Goal: Task Accomplishment & Management: Manage account settings

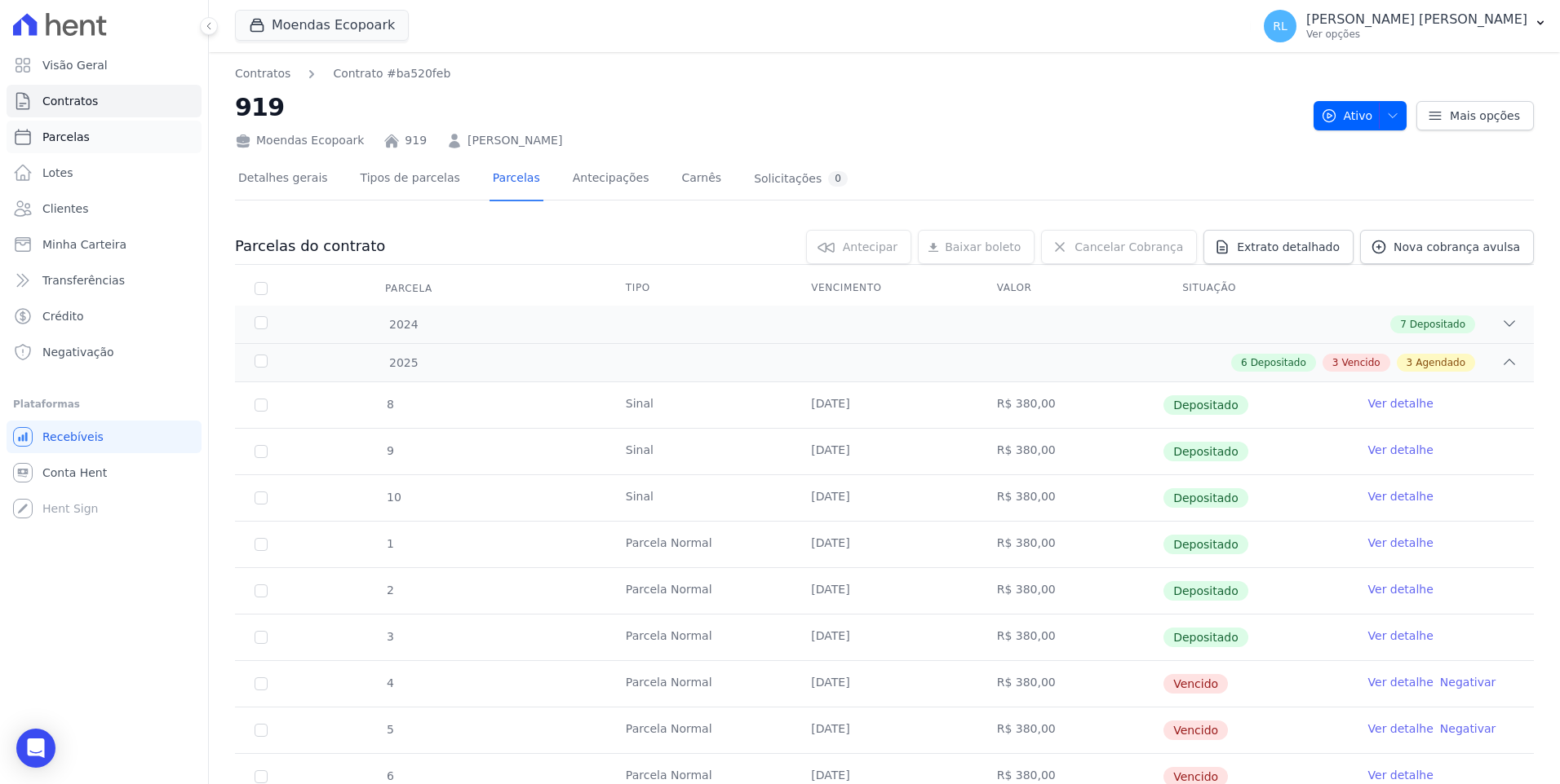
scroll to position [408, 0]
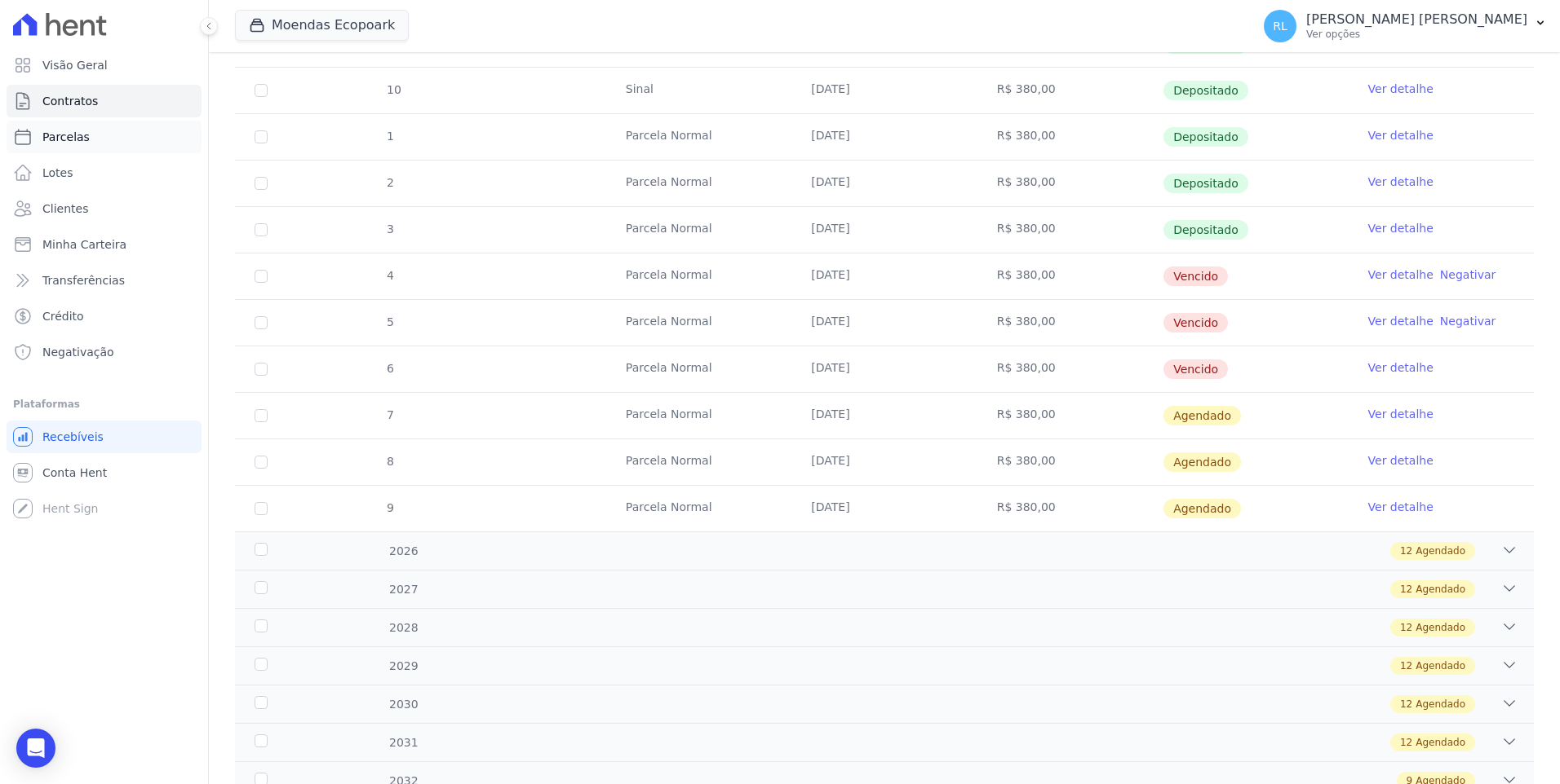
click at [92, 138] on link "Parcelas" at bounding box center [104, 136] width 195 height 32
select select
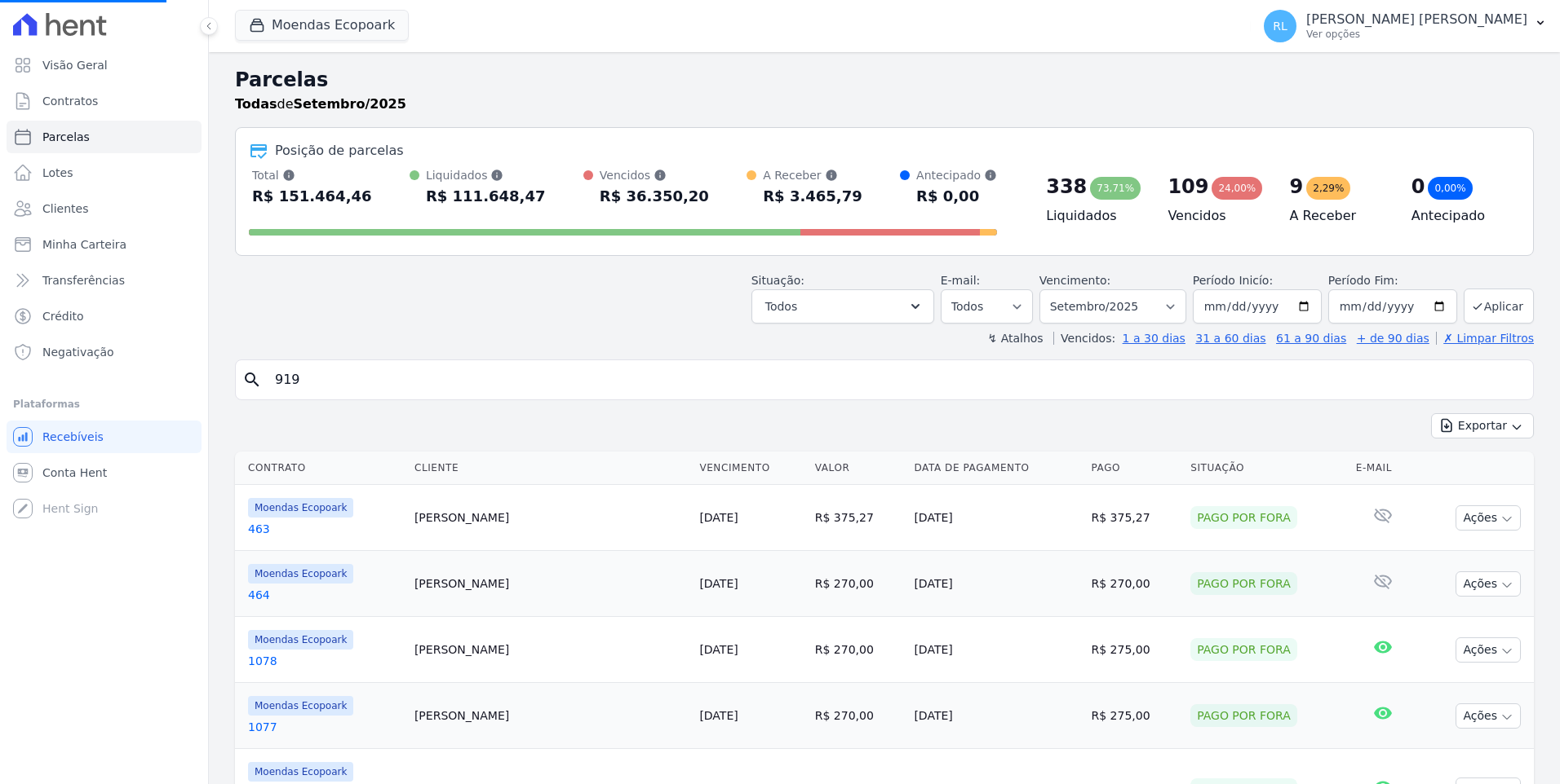
select select
click at [425, 384] on input "search" at bounding box center [895, 379] width 1261 height 32
type input "496"
select select
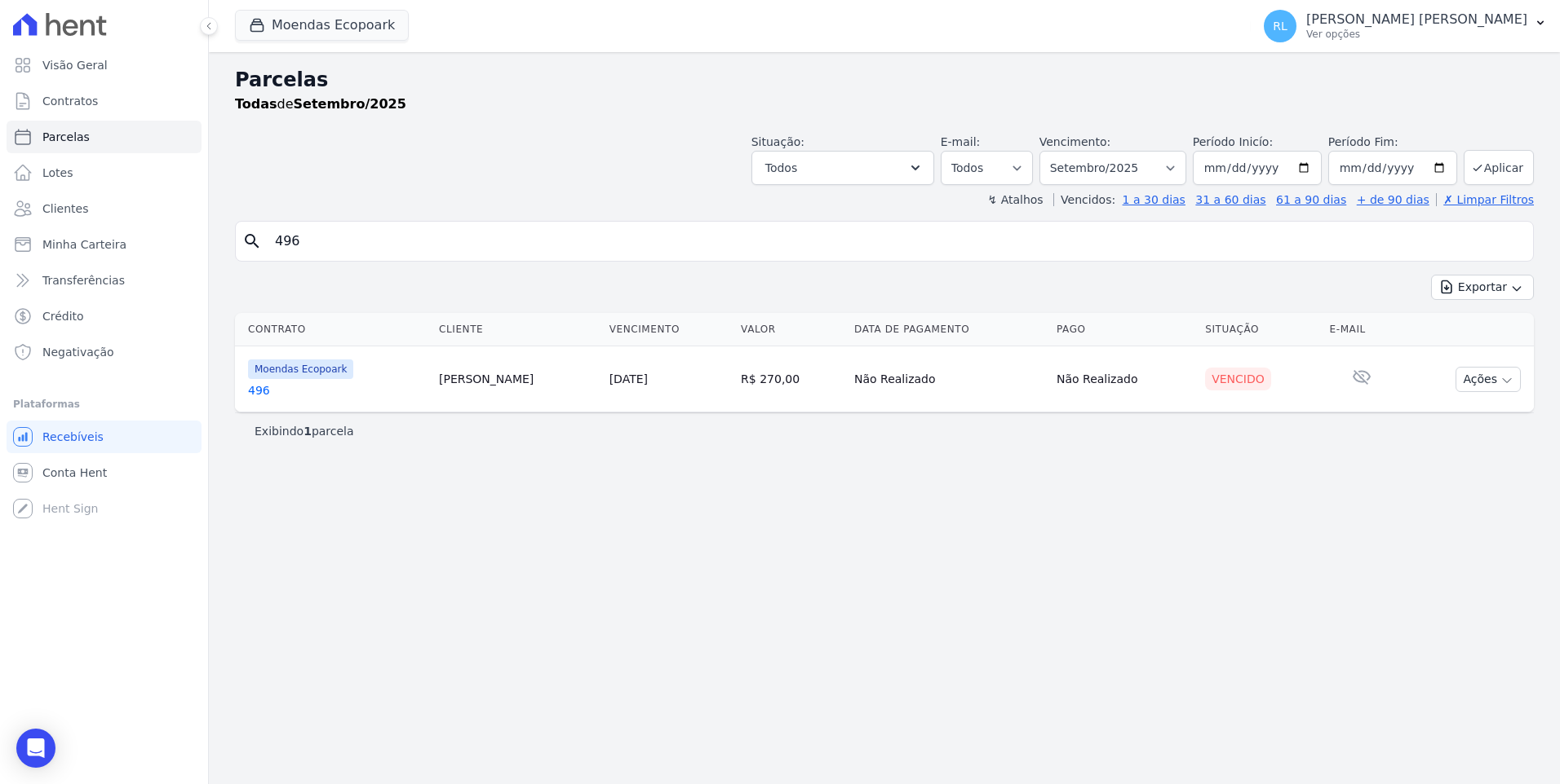
click at [268, 389] on link "496" at bounding box center [337, 391] width 178 height 17
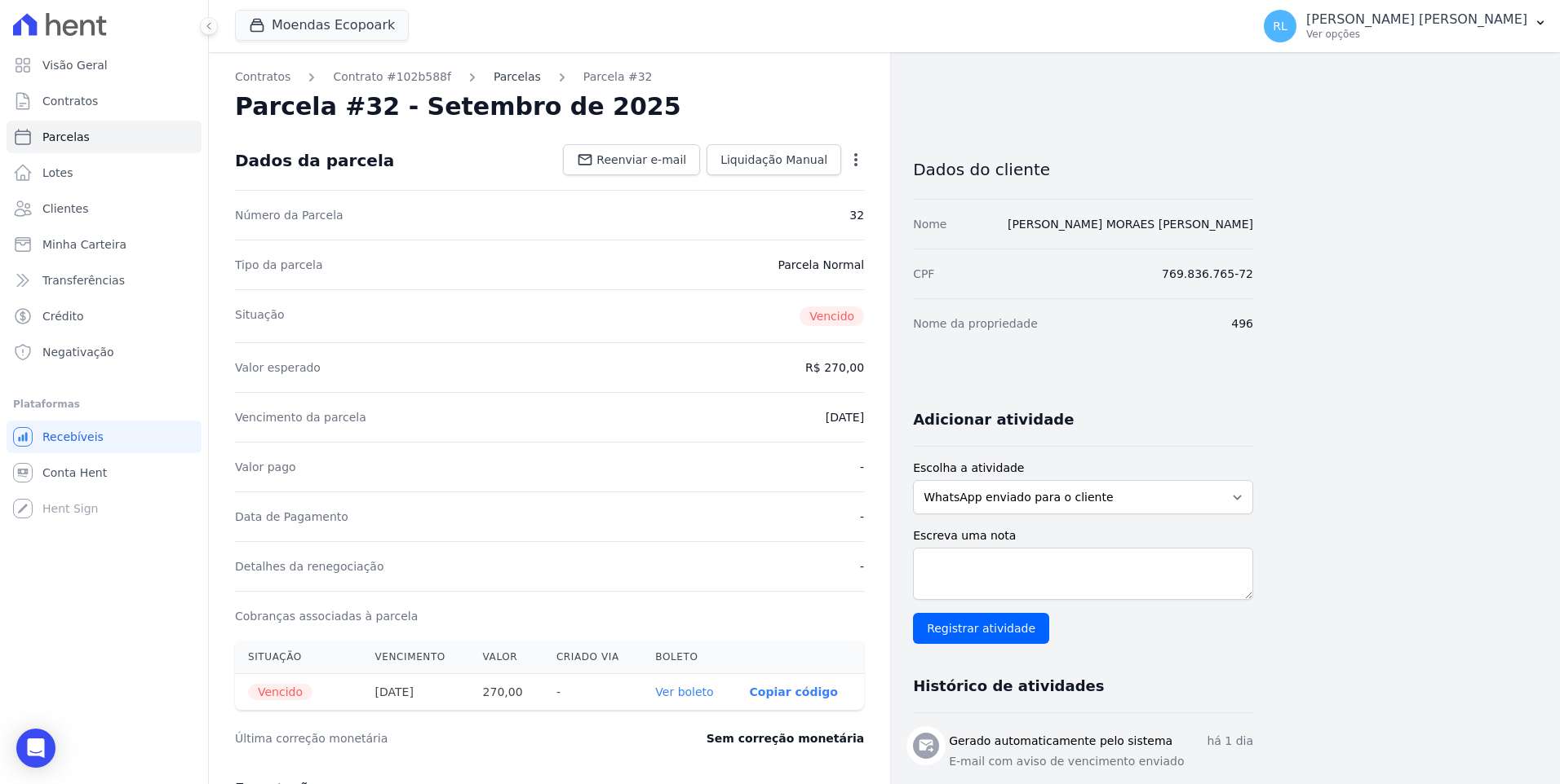
click at [498, 77] on link "Parcelas" at bounding box center [517, 77] width 48 height 18
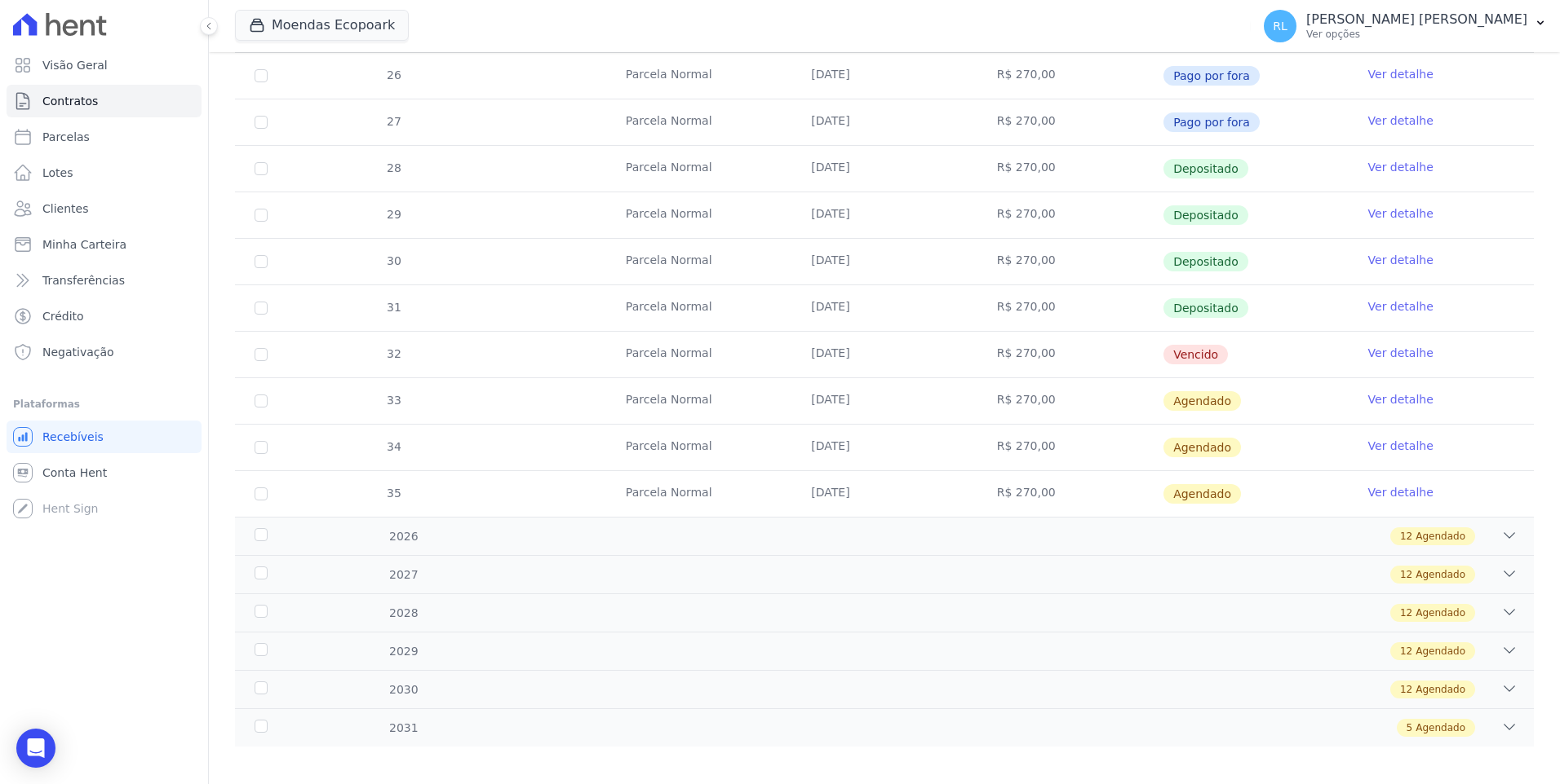
scroll to position [472, 0]
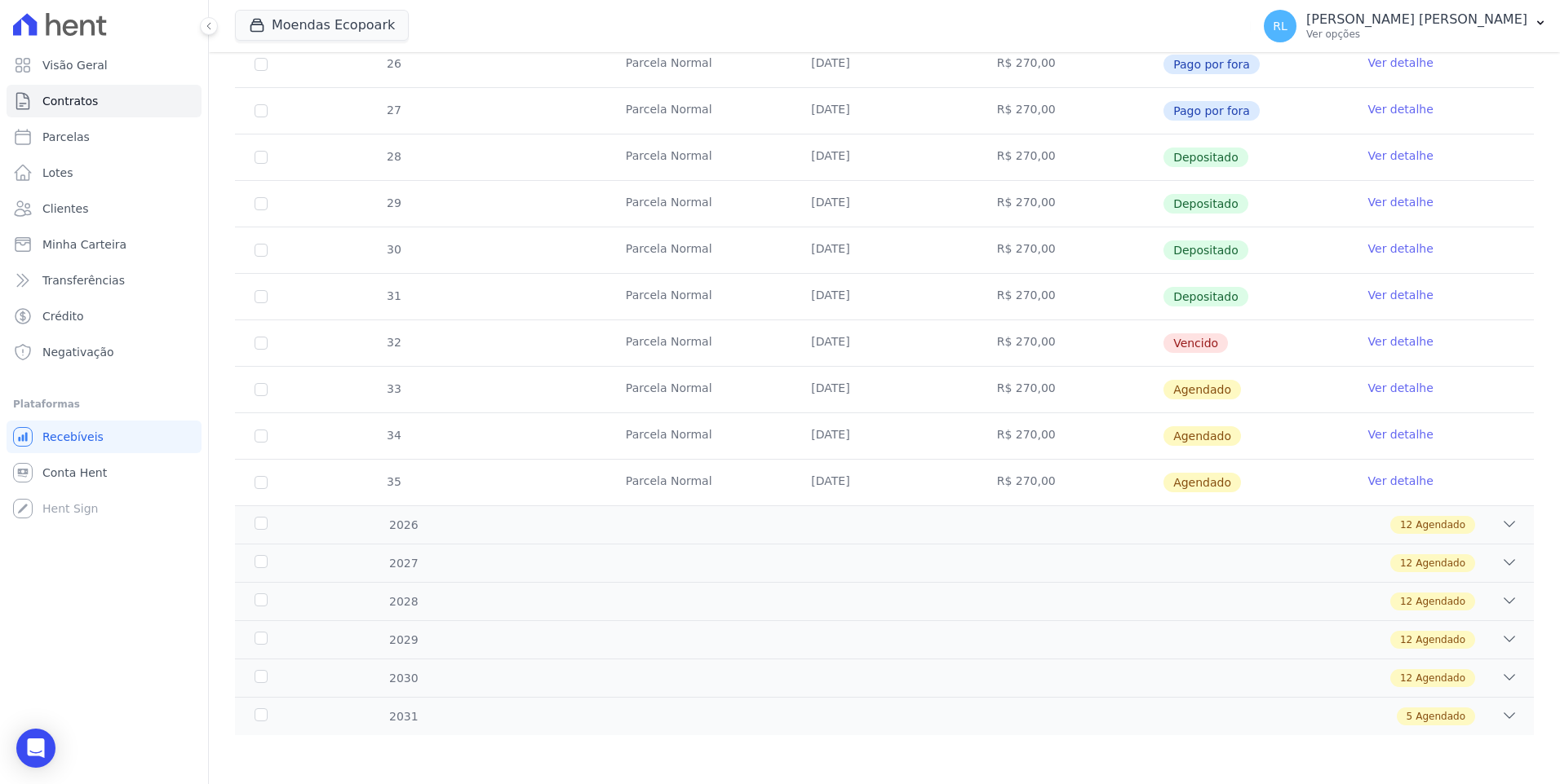
click at [1403, 340] on link "Ver detalhe" at bounding box center [1400, 341] width 65 height 17
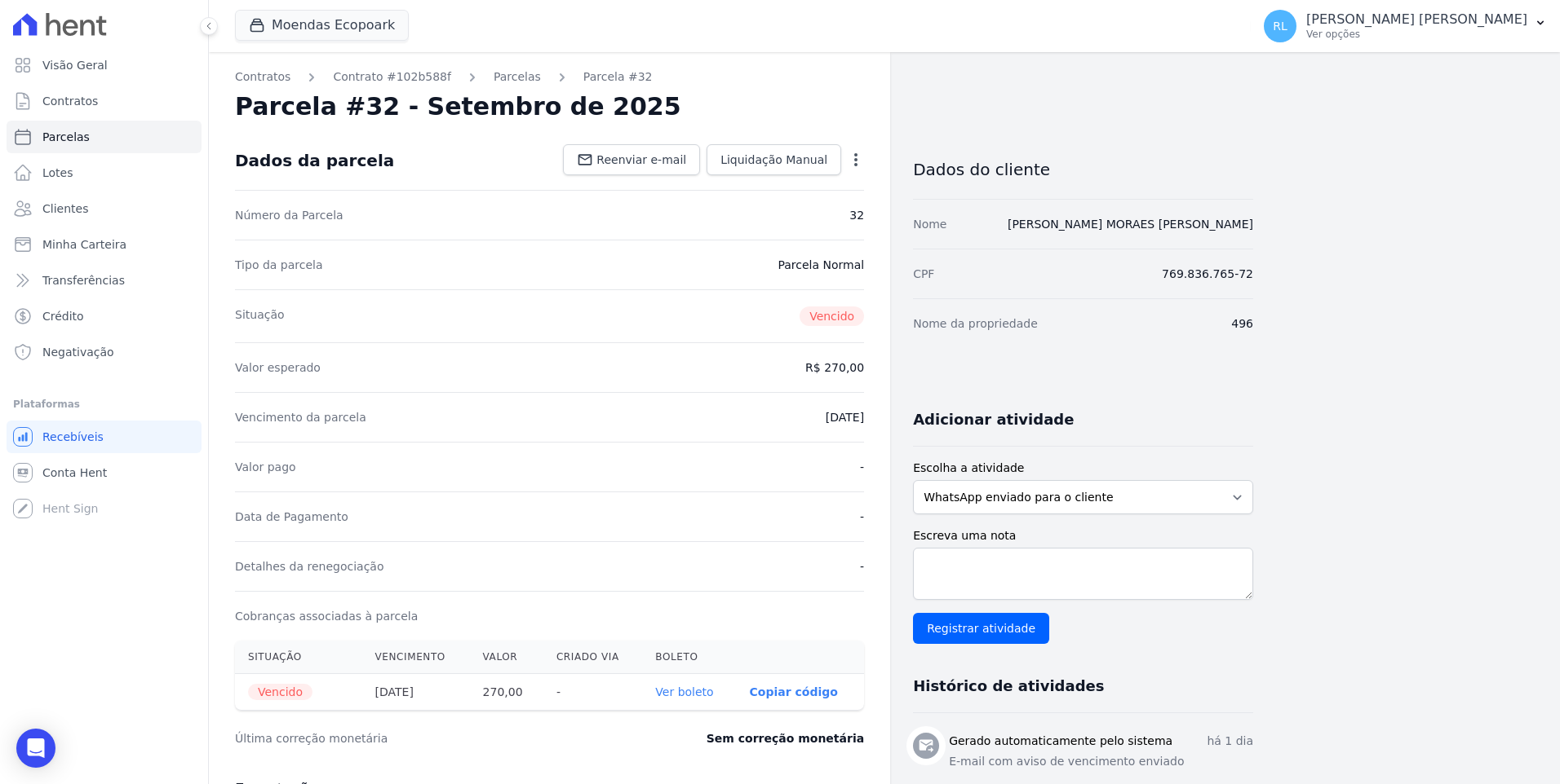
click at [699, 690] on link "Ver boleto" at bounding box center [683, 691] width 57 height 13
click at [97, 137] on link "Parcelas" at bounding box center [104, 136] width 195 height 32
select select
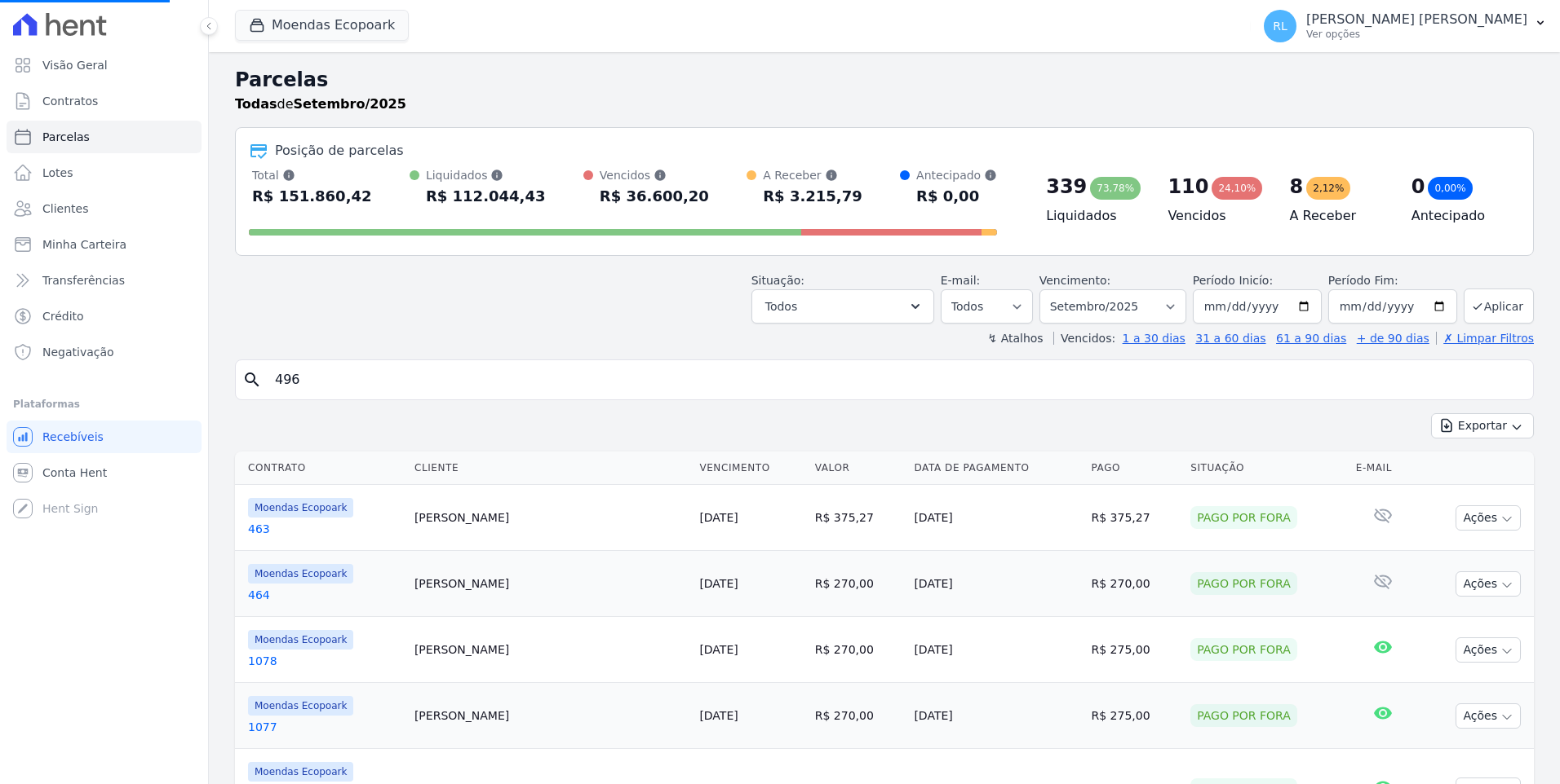
drag, startPoint x: 379, startPoint y: 390, endPoint x: 151, endPoint y: 384, distance: 228.1
click at [151, 384] on div "Visão Geral Contratos [GEOGRAPHIC_DATA] Lotes Clientes Minha Carteira Transferê…" at bounding box center [780, 392] width 1560 height 784
type input "ed"
select select
click at [303, 374] on input "search" at bounding box center [895, 379] width 1261 height 32
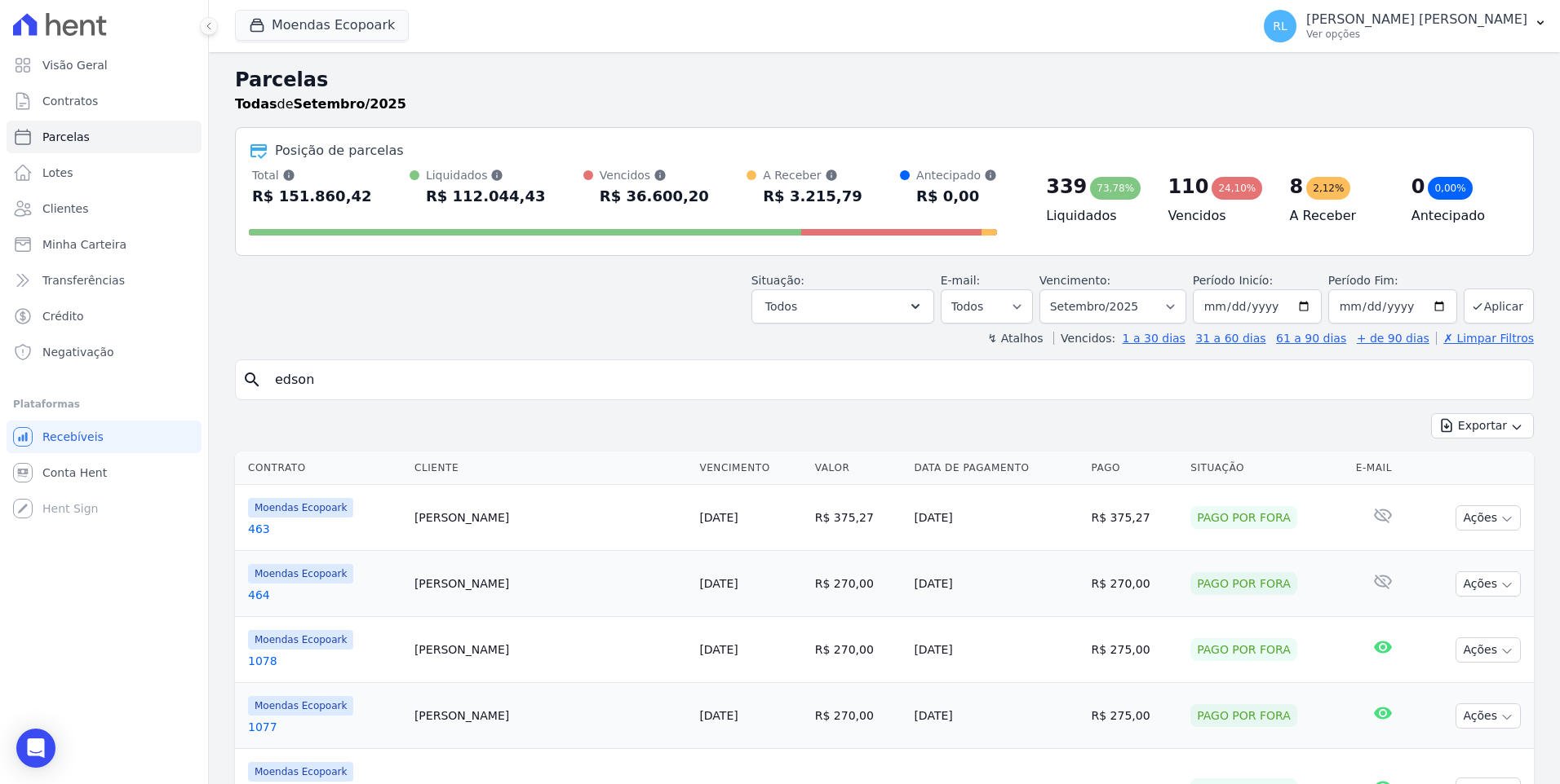
type input "edson"
select select
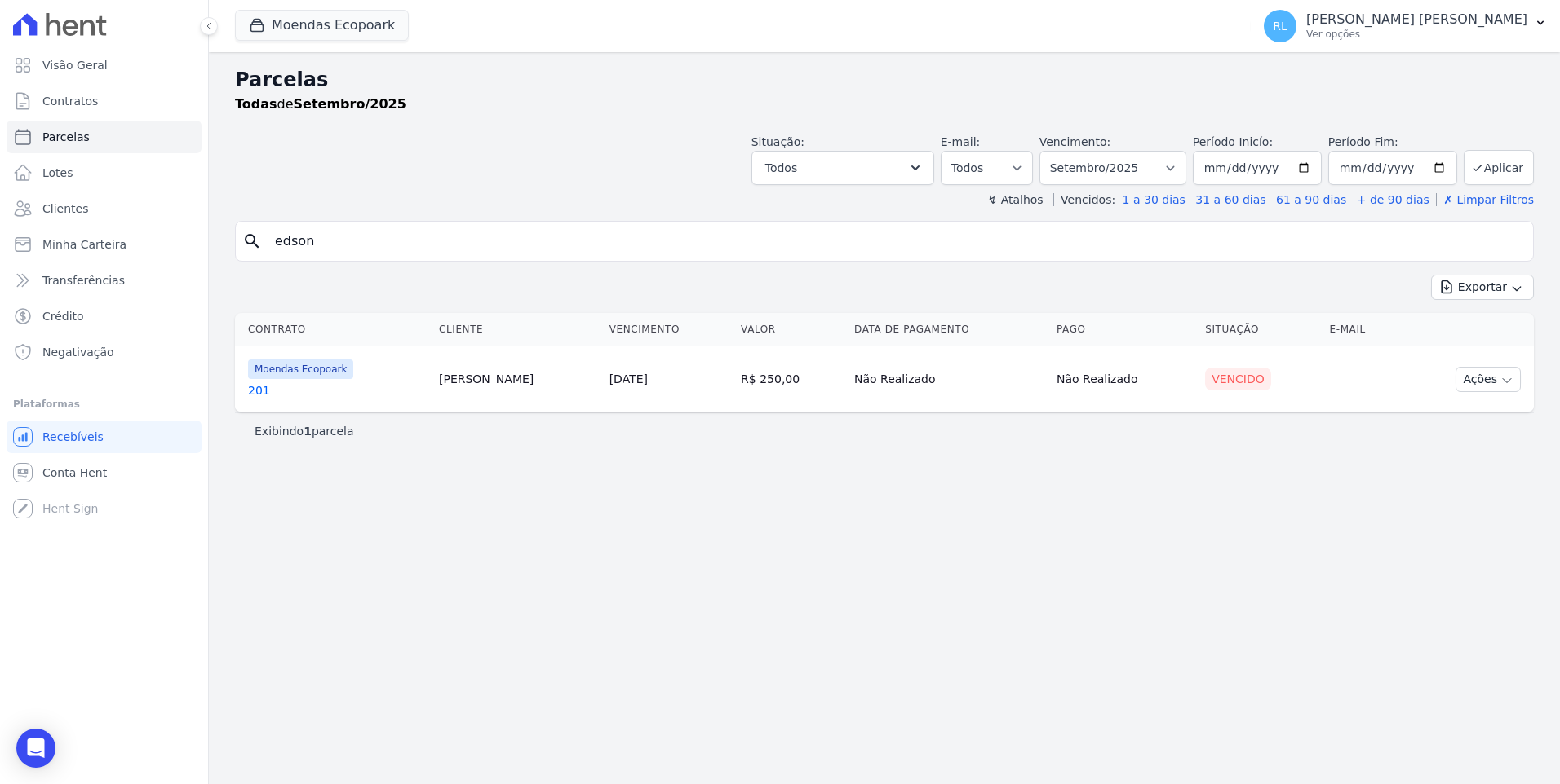
click at [257, 392] on link "201" at bounding box center [337, 391] width 178 height 17
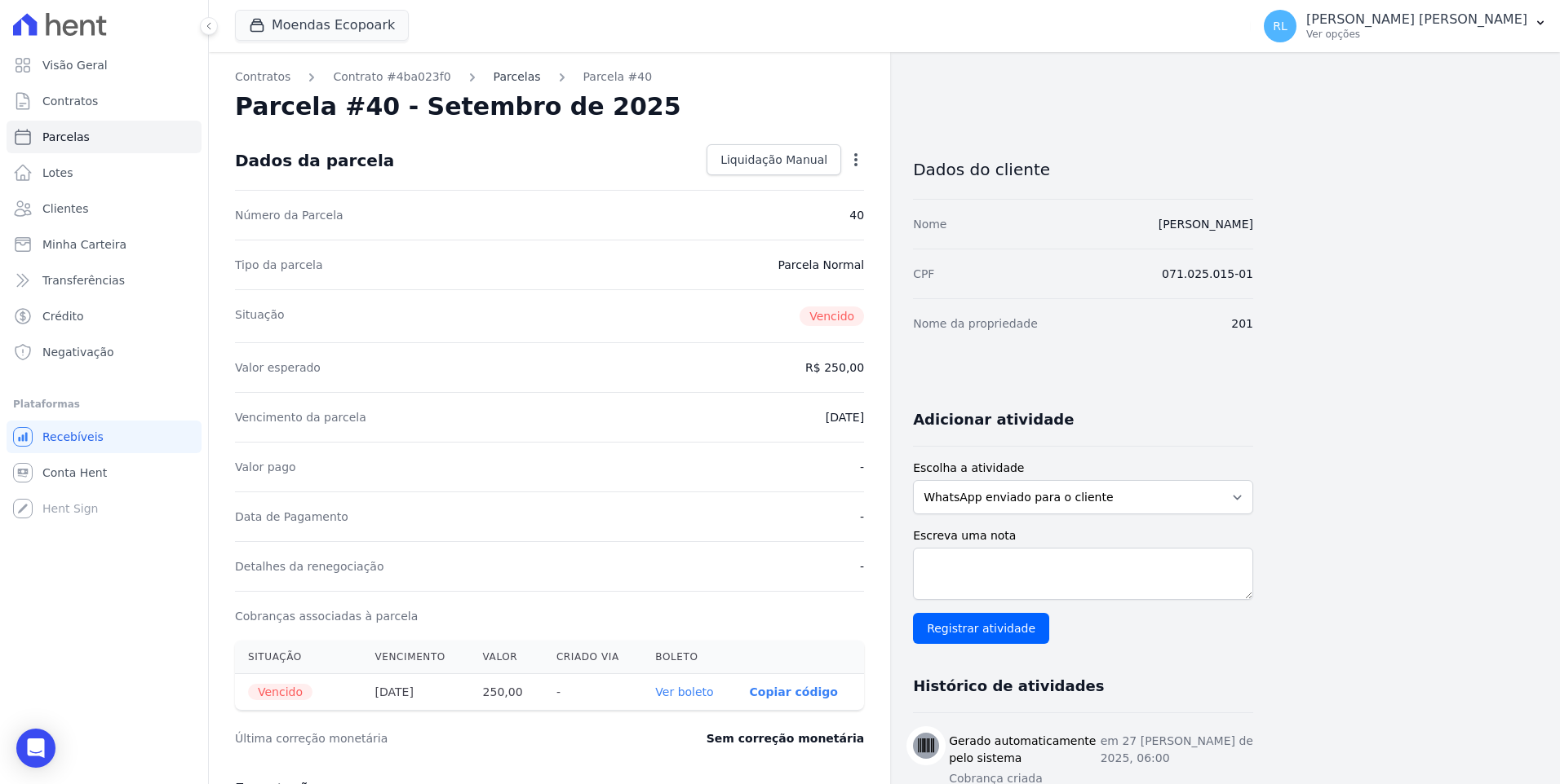
click at [494, 78] on link "Parcelas" at bounding box center [517, 77] width 48 height 18
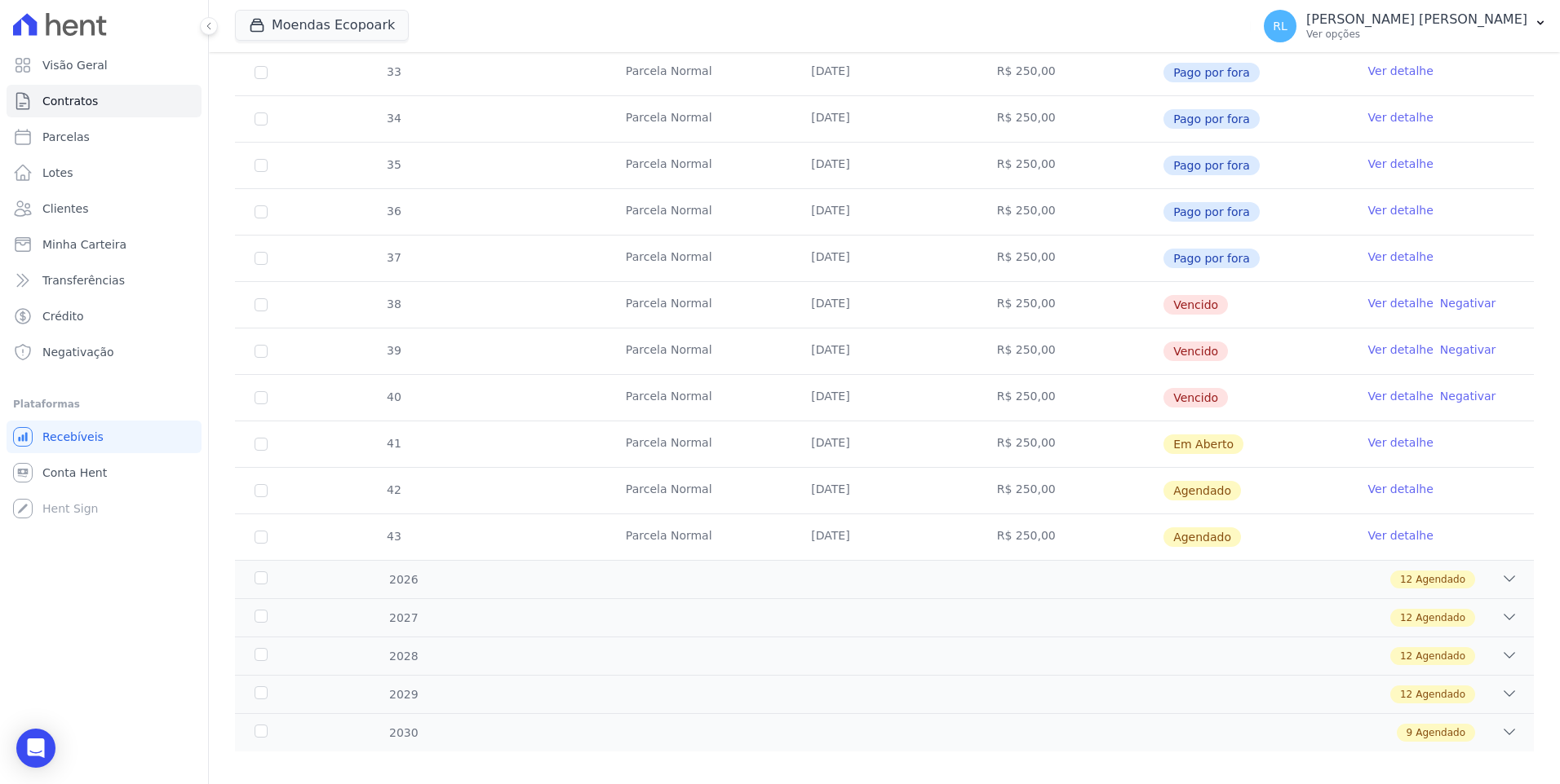
scroll to position [433, 0]
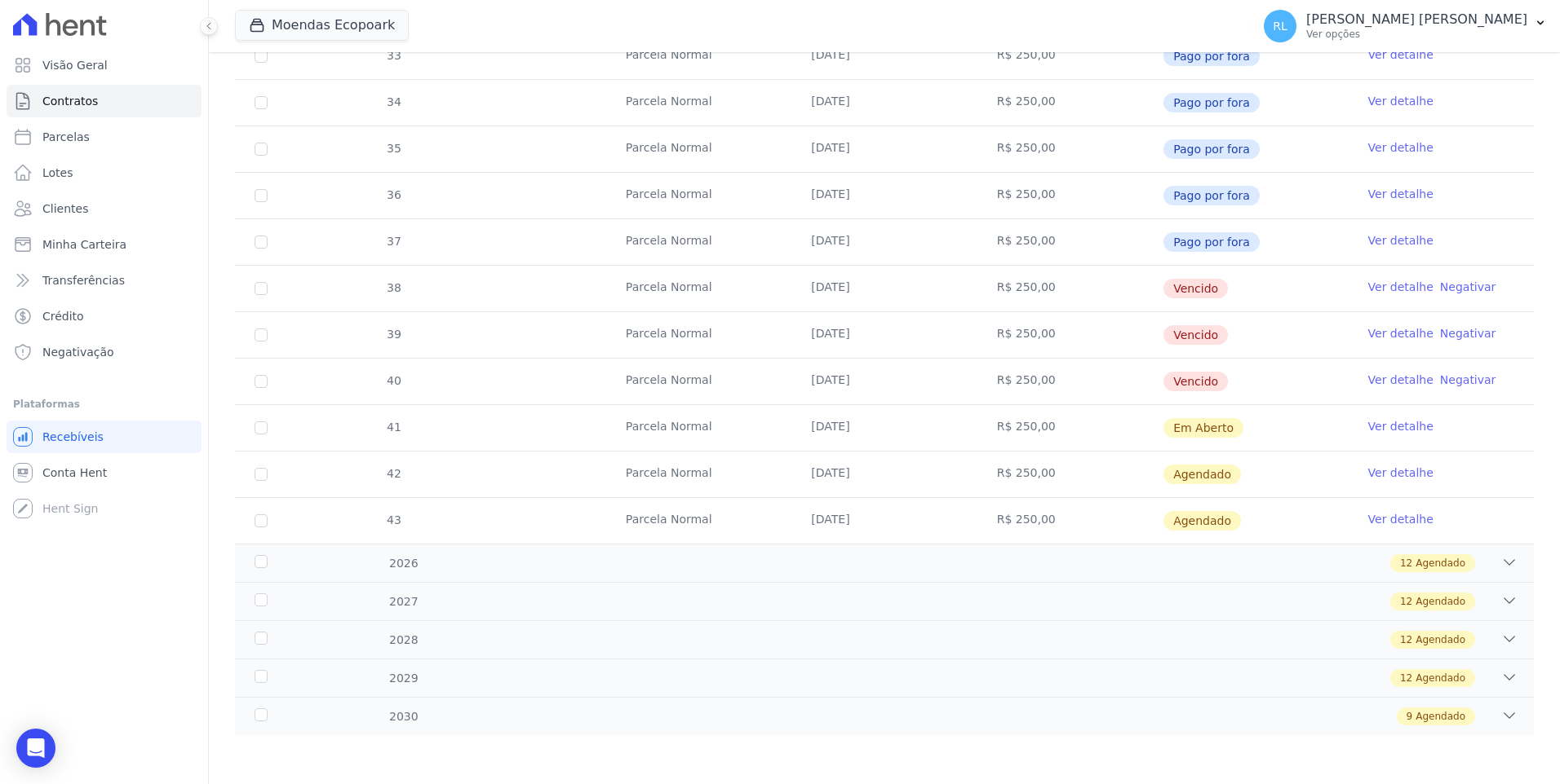
click at [1381, 282] on link "Ver detalhe" at bounding box center [1400, 286] width 65 height 17
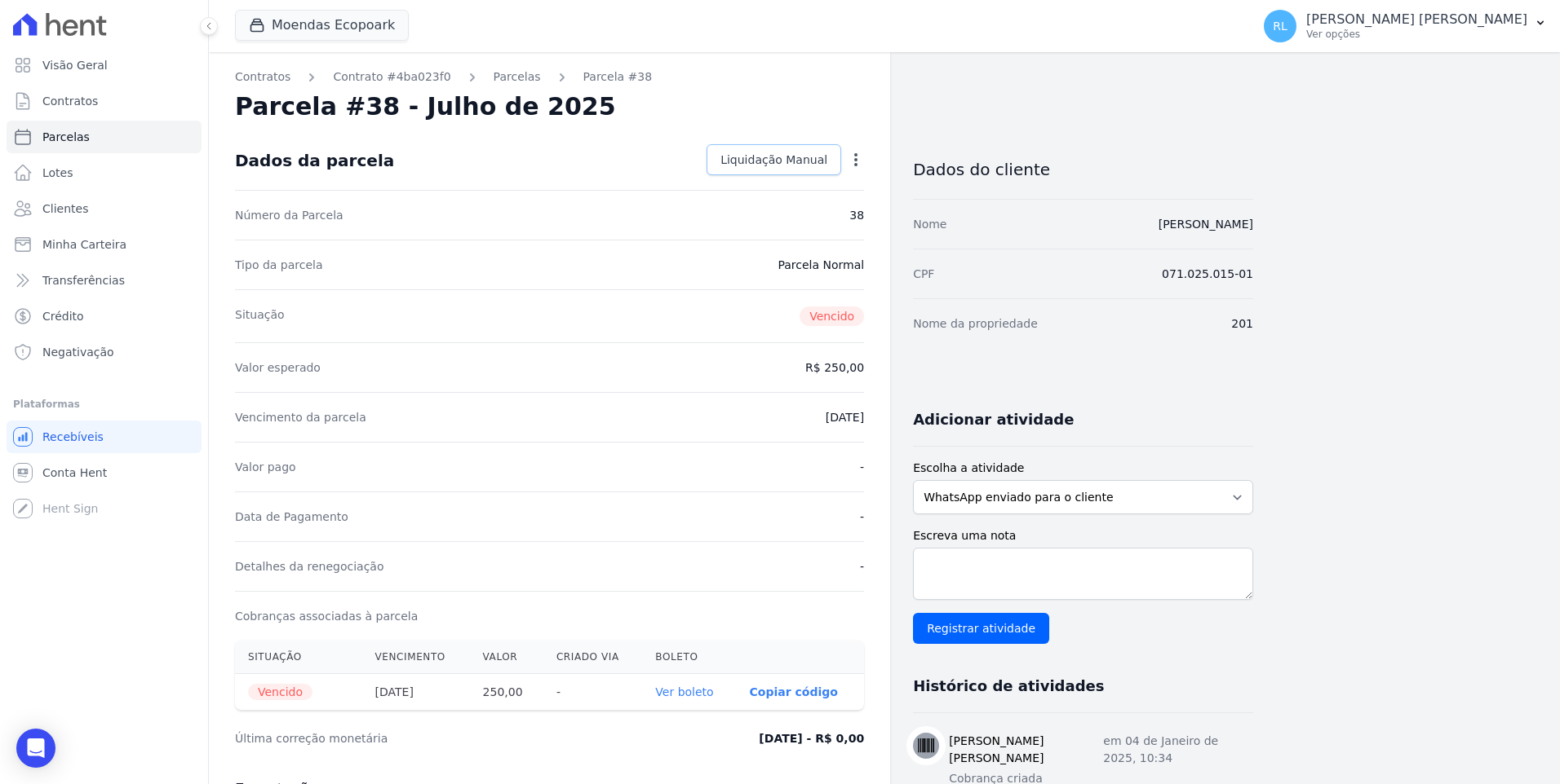
click at [818, 168] on span "Liquidação Manual" at bounding box center [774, 160] width 107 height 17
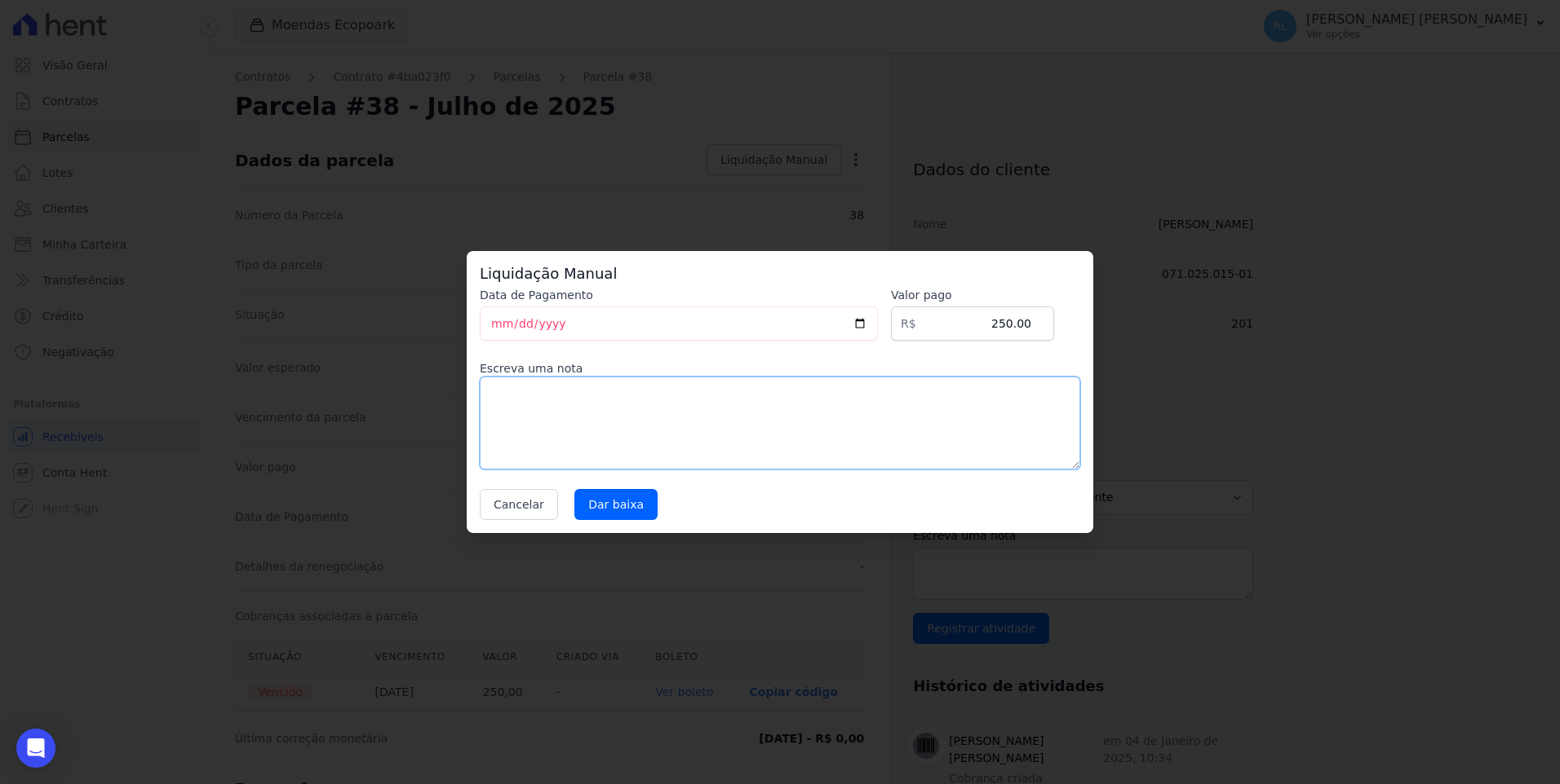
click at [539, 400] on textarea at bounding box center [780, 423] width 600 height 93
type textarea "01 de 32 - serviço prestado."
click at [612, 507] on input "Dar baixa" at bounding box center [615, 504] width 83 height 31
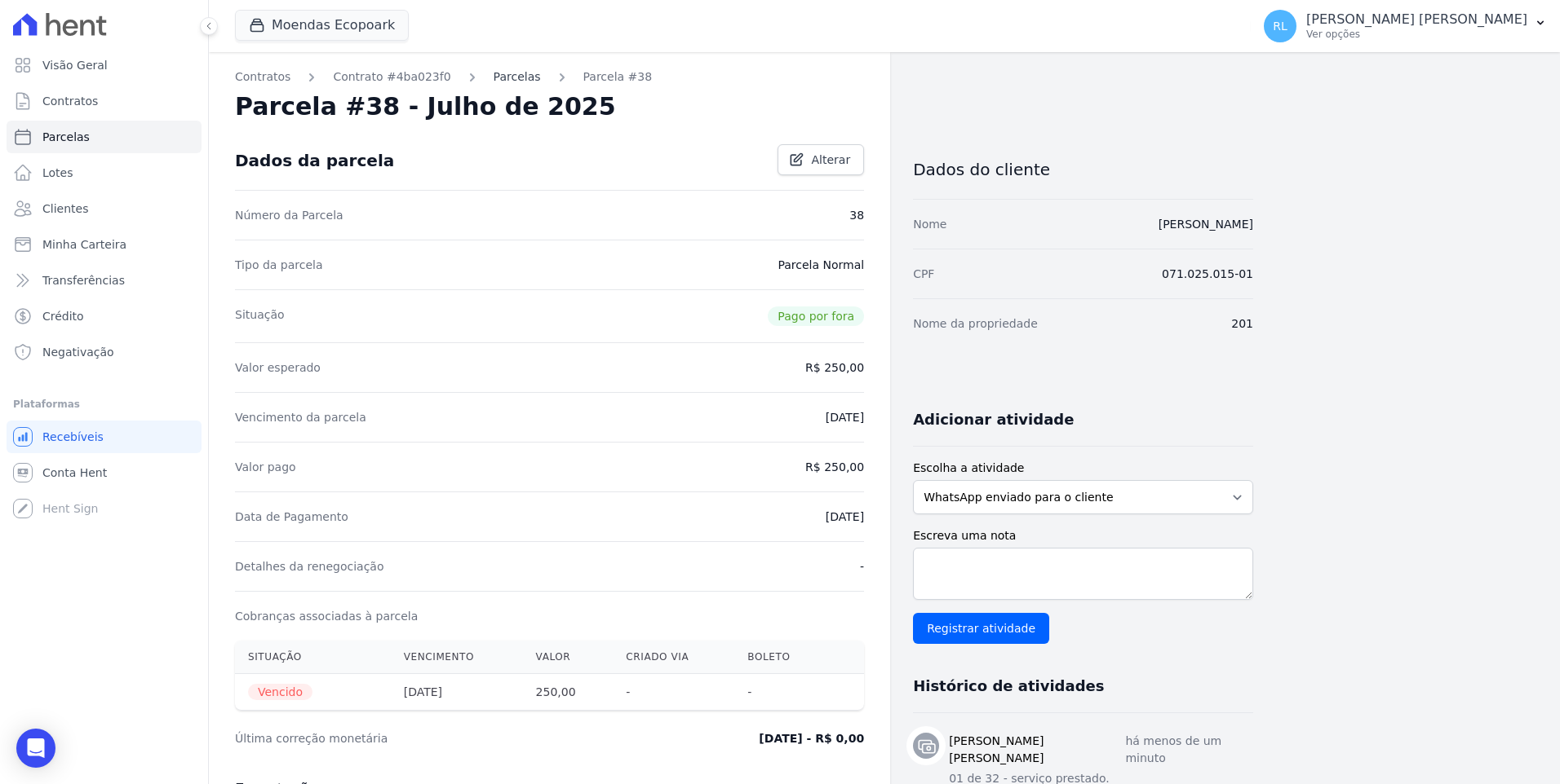
click at [494, 75] on link "Parcelas" at bounding box center [517, 77] width 48 height 18
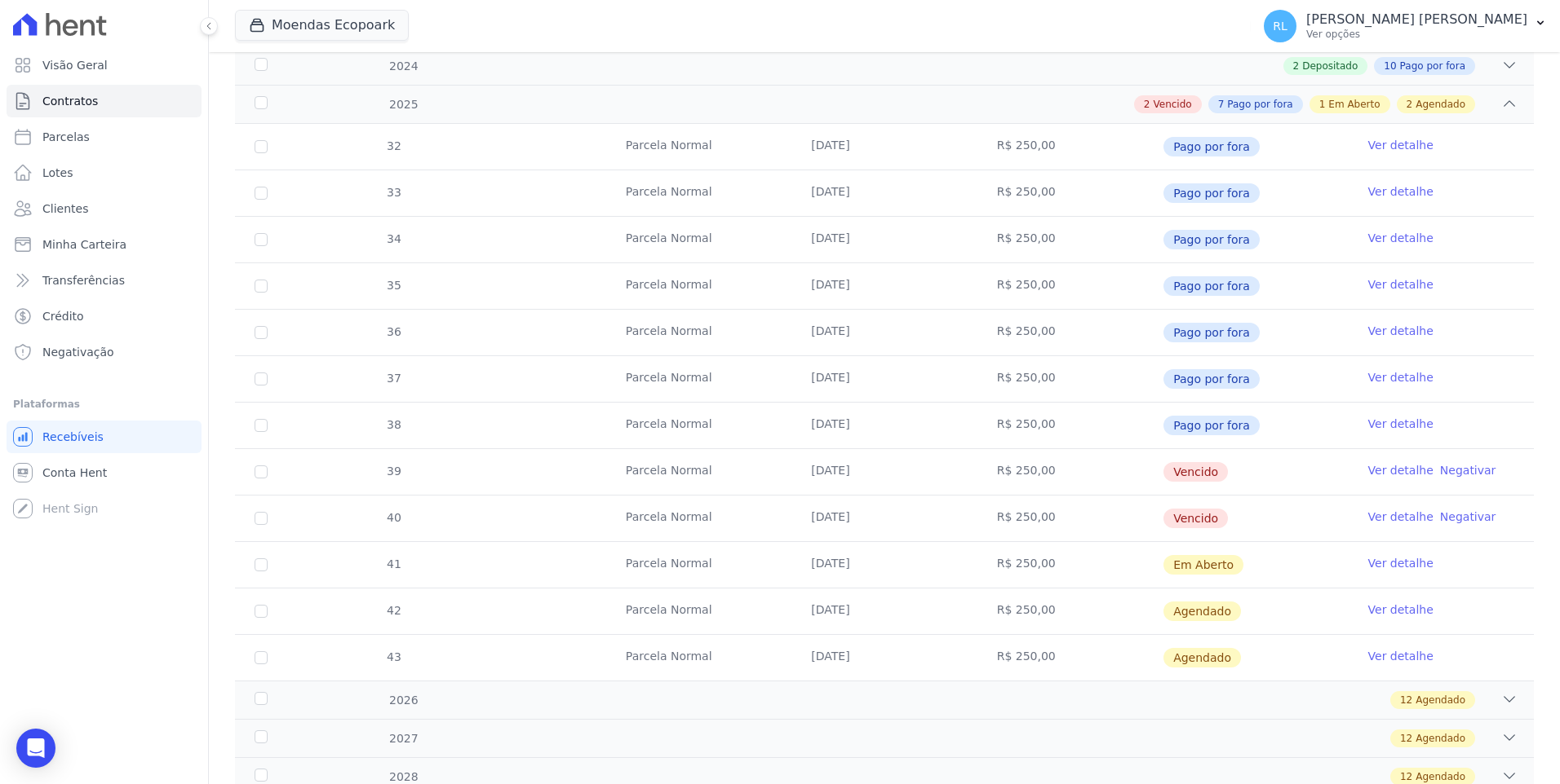
scroll to position [326, 0]
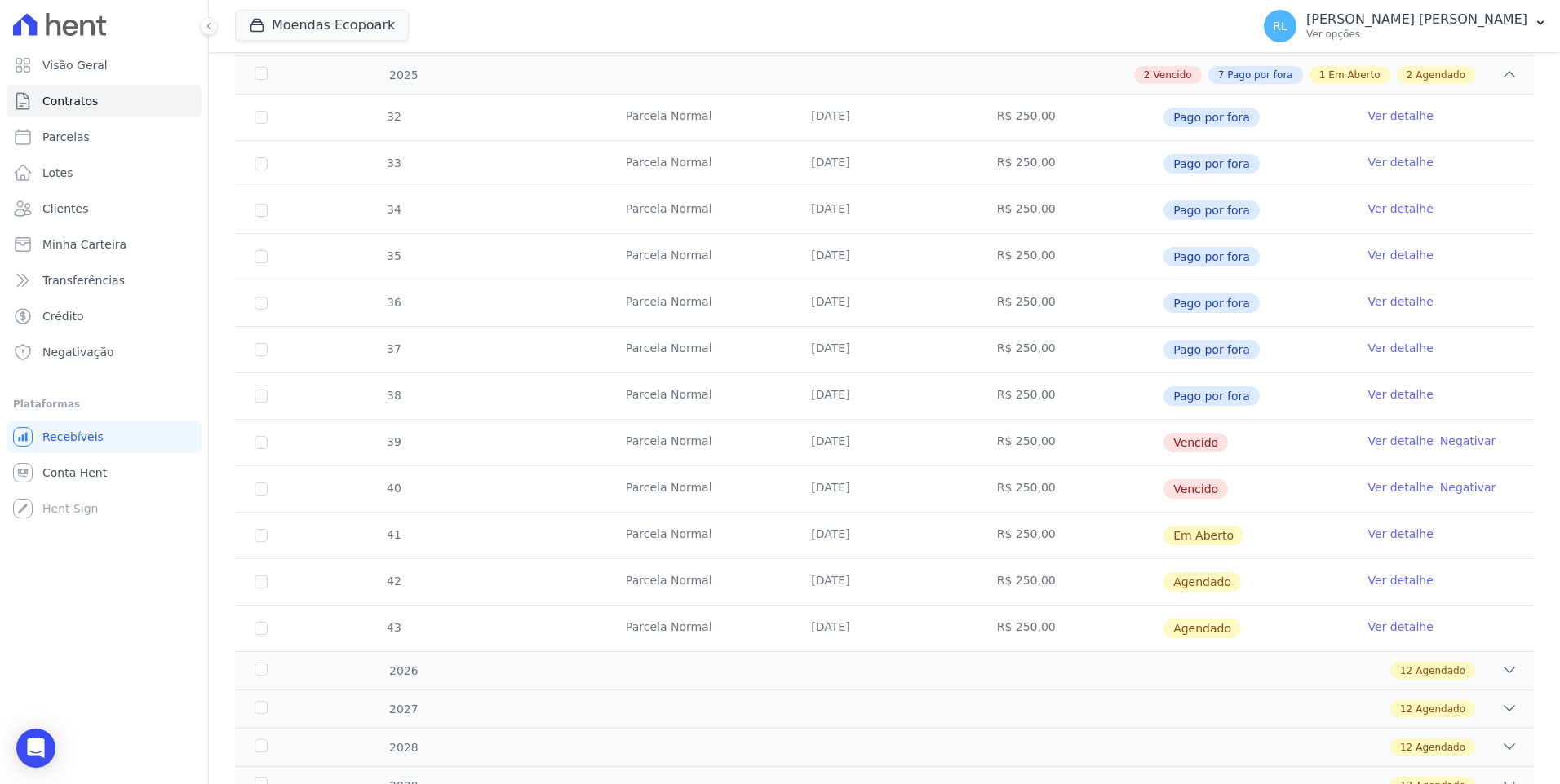
click at [1380, 439] on link "Ver detalhe" at bounding box center [1400, 441] width 65 height 17
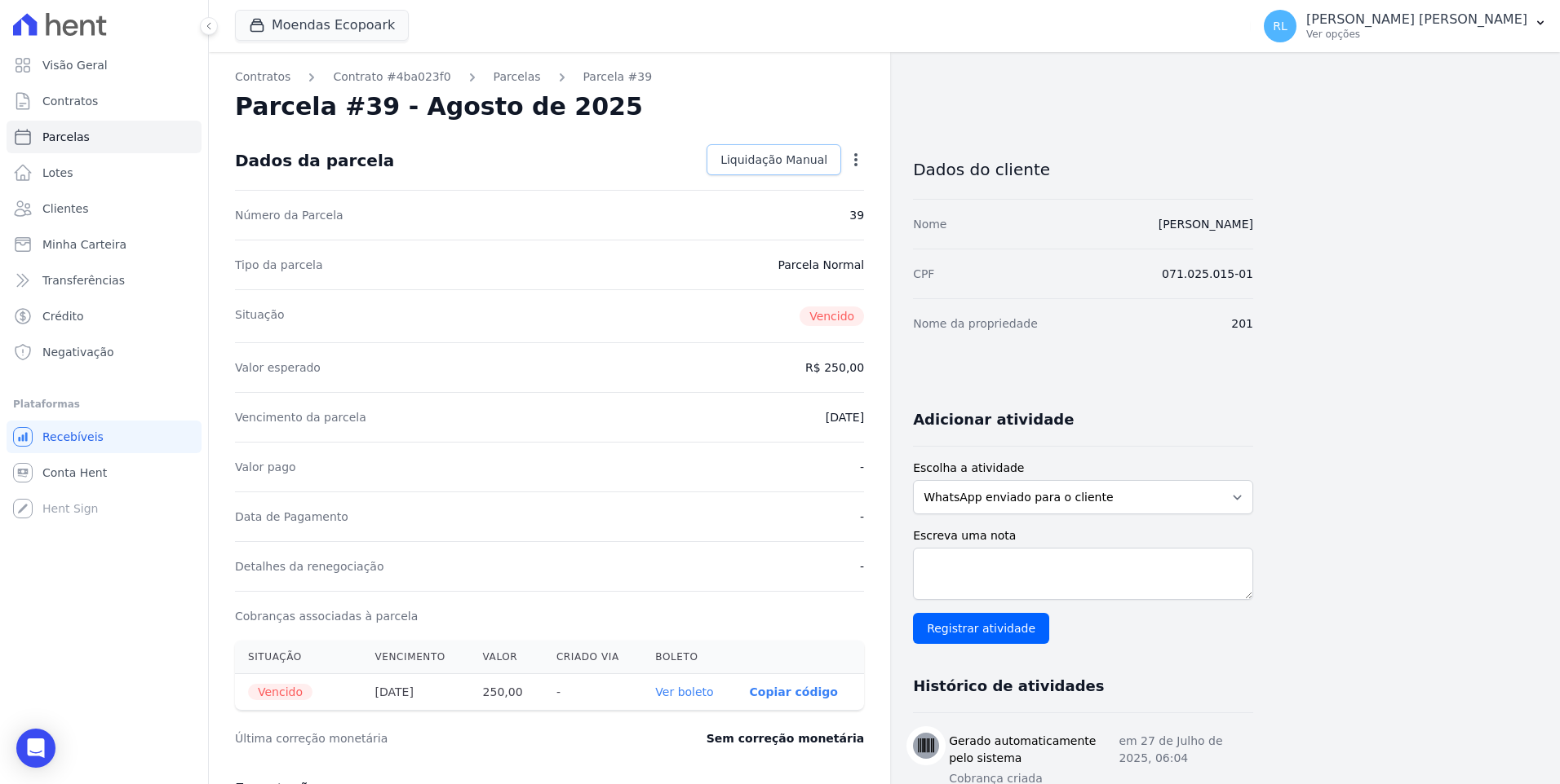
click at [815, 173] on link "Liquidação Manual" at bounding box center [774, 160] width 134 height 31
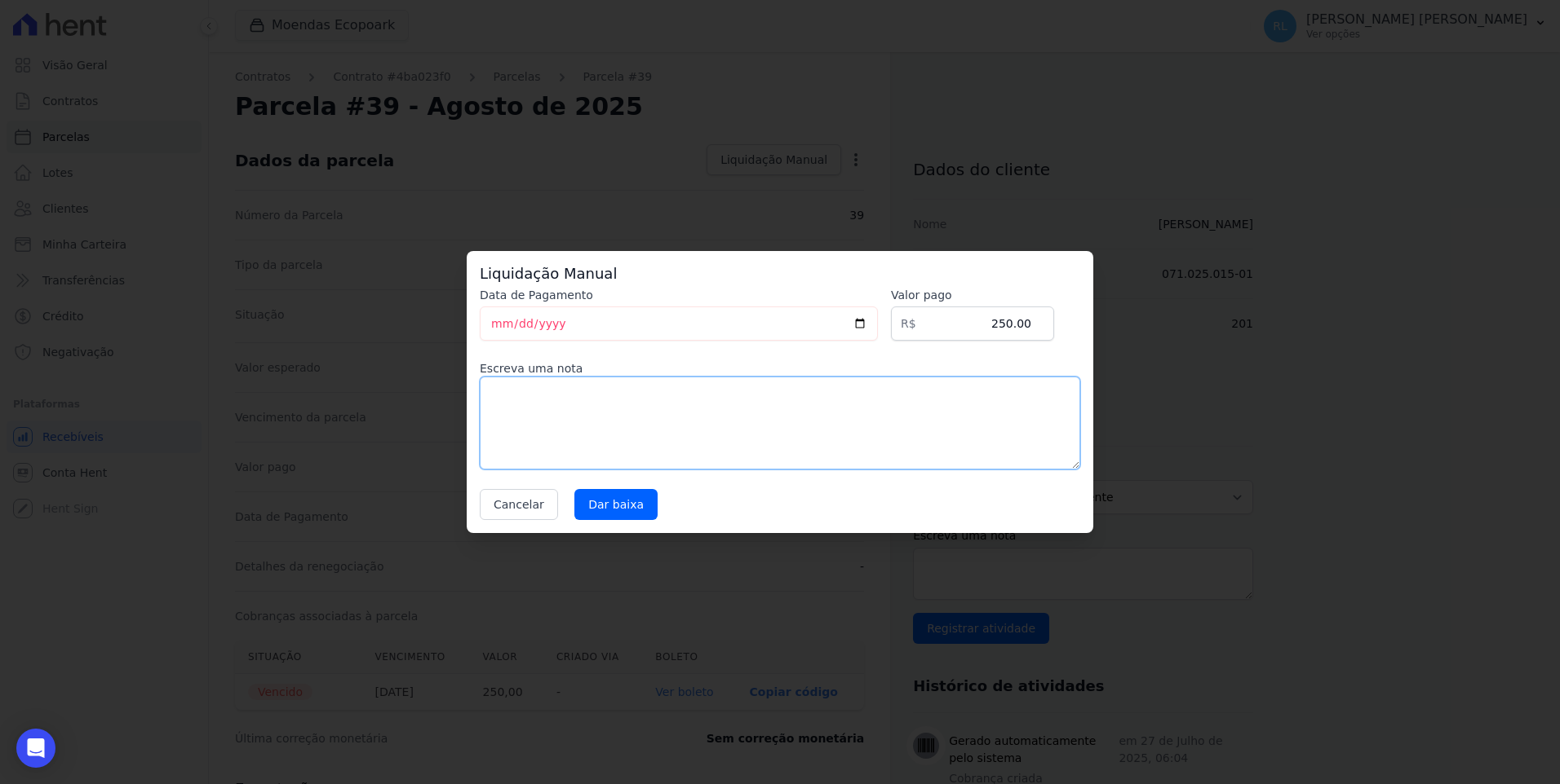
click at [524, 411] on textarea at bounding box center [780, 423] width 600 height 93
type textarea "02-35 serviço prestado"
click at [594, 508] on input "Dar baixa" at bounding box center [615, 504] width 83 height 31
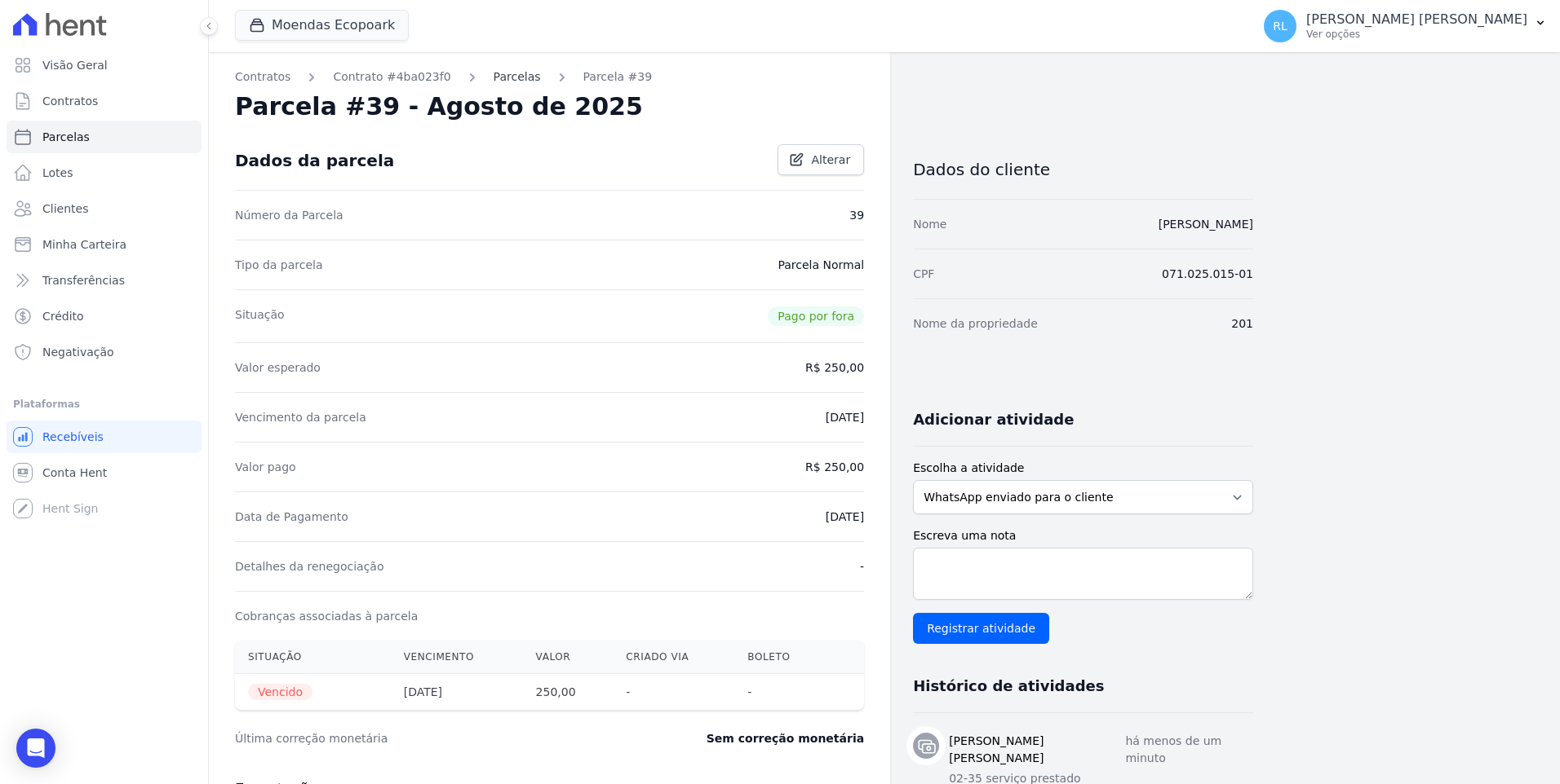
click at [504, 73] on link "Parcelas" at bounding box center [517, 77] width 48 height 18
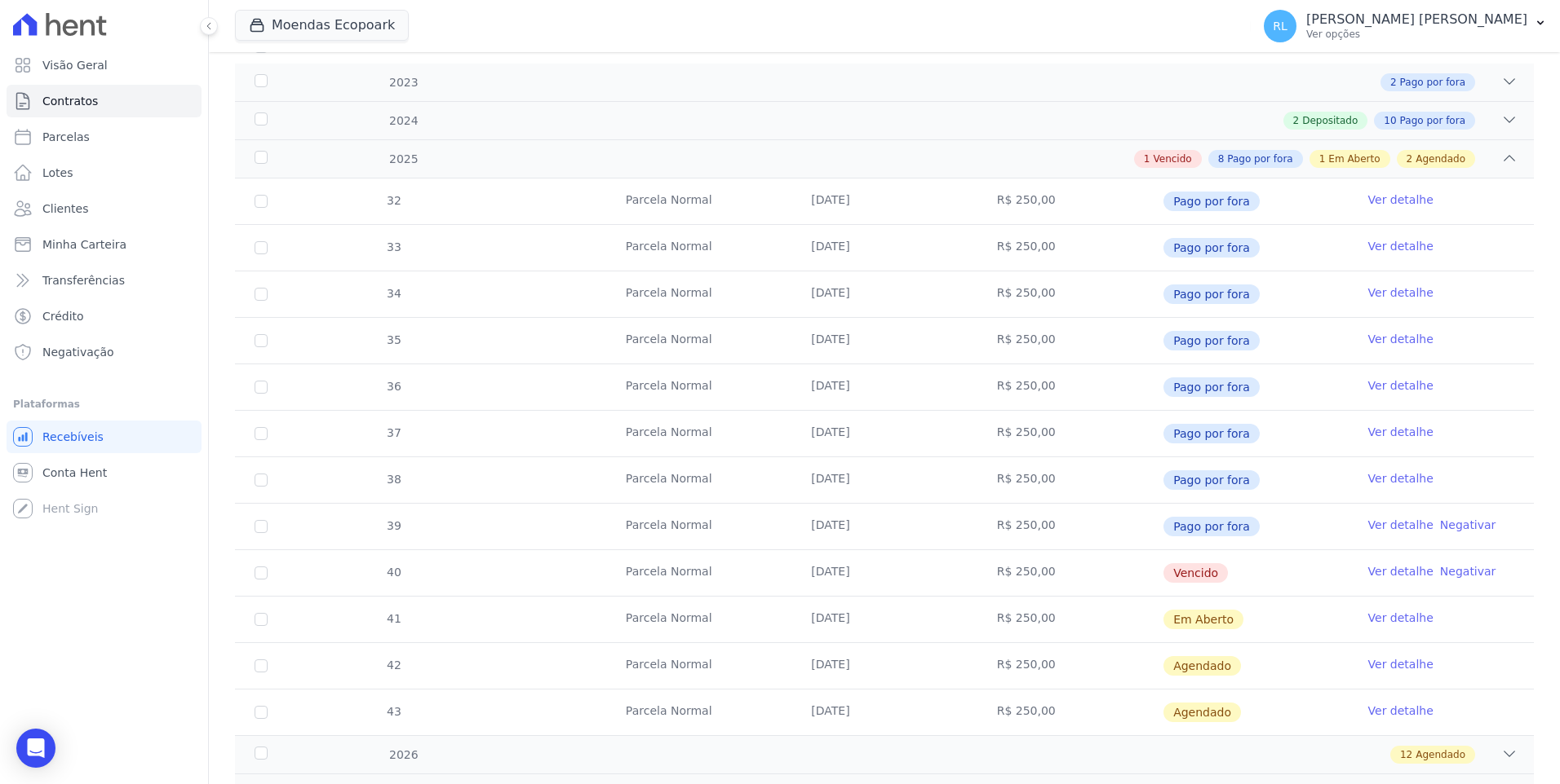
scroll to position [244, 0]
click at [1370, 569] on link "Ver detalhe" at bounding box center [1400, 569] width 65 height 17
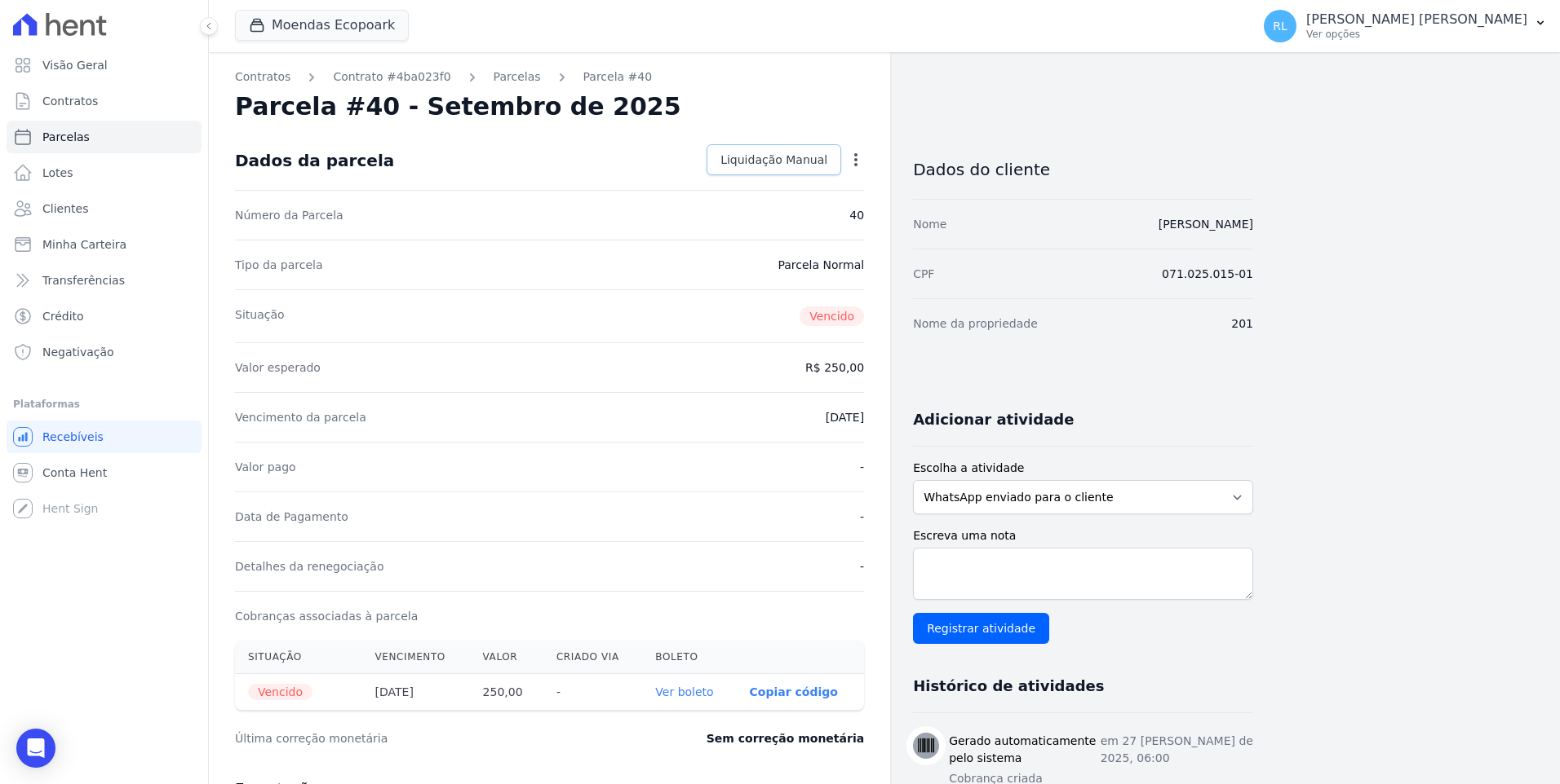
click at [782, 163] on span "Liquidação Manual" at bounding box center [774, 160] width 107 height 17
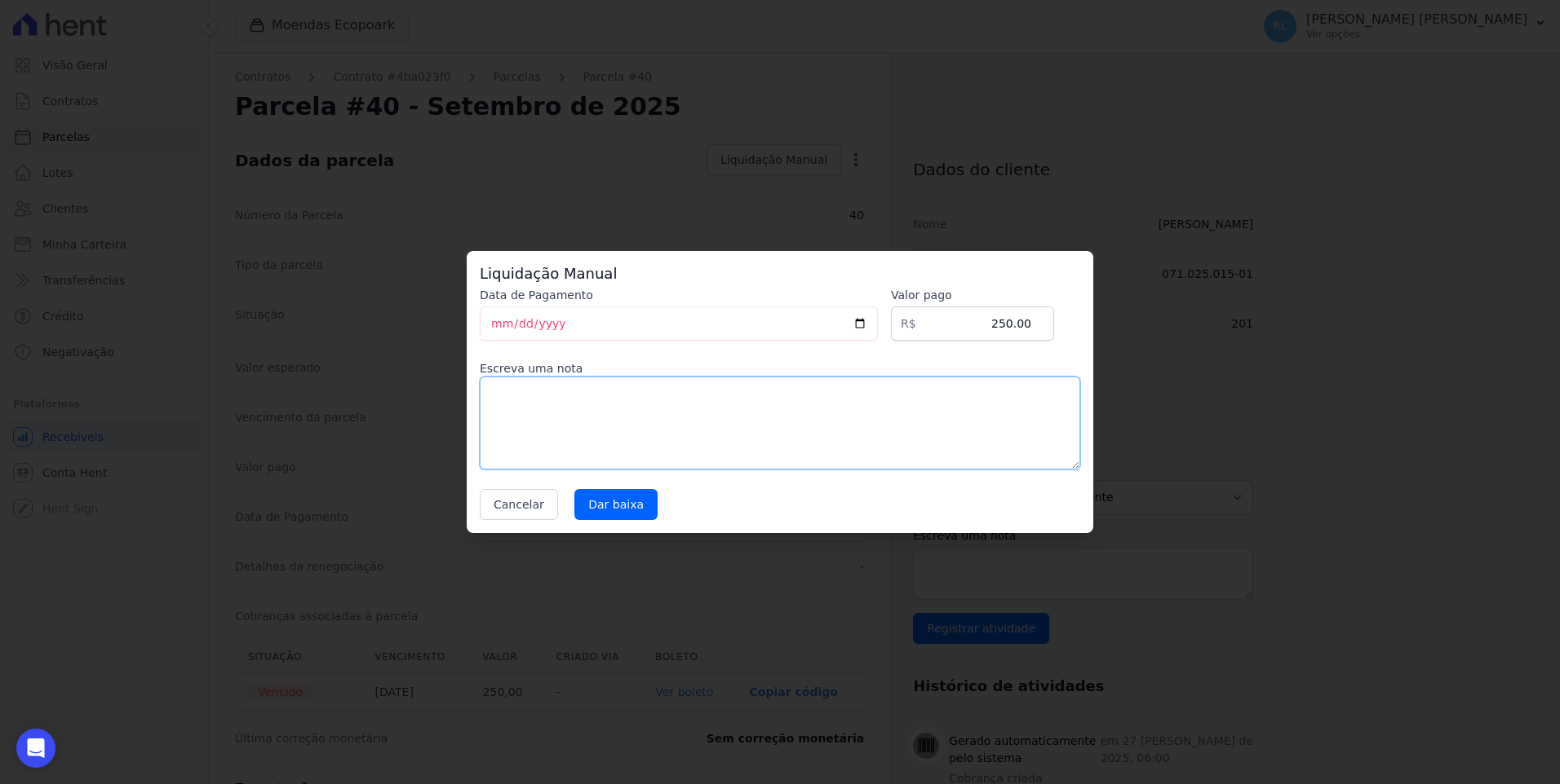
click at [512, 423] on textarea at bounding box center [780, 423] width 600 height 93
type textarea "03-35 serviço prestado"
click at [583, 508] on input "Dar baixa" at bounding box center [615, 504] width 83 height 31
